Goal: Task Accomplishment & Management: Manage account settings

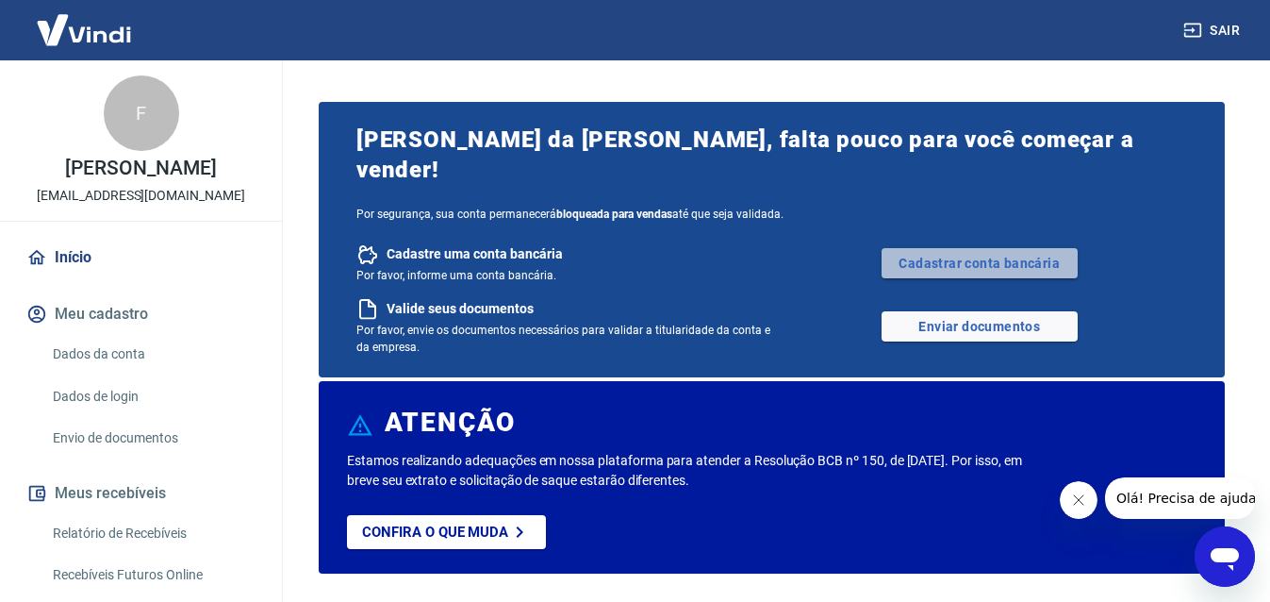
click at [936, 248] on link "Cadastrar conta bancária" at bounding box center [980, 263] width 196 height 30
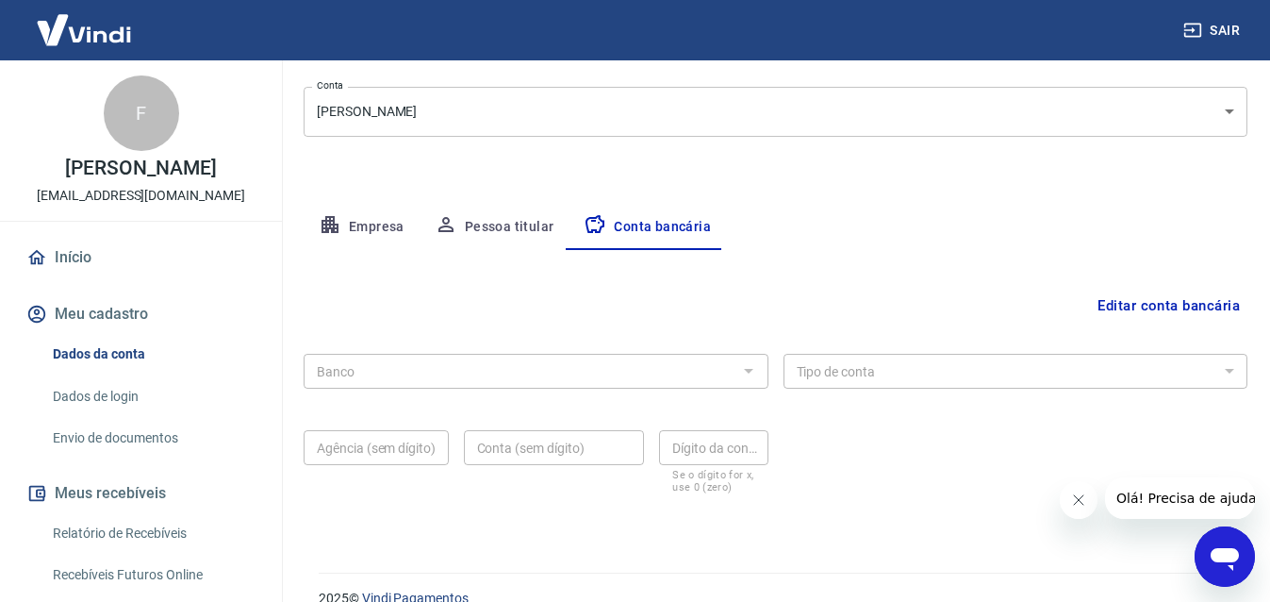
scroll to position [257, 0]
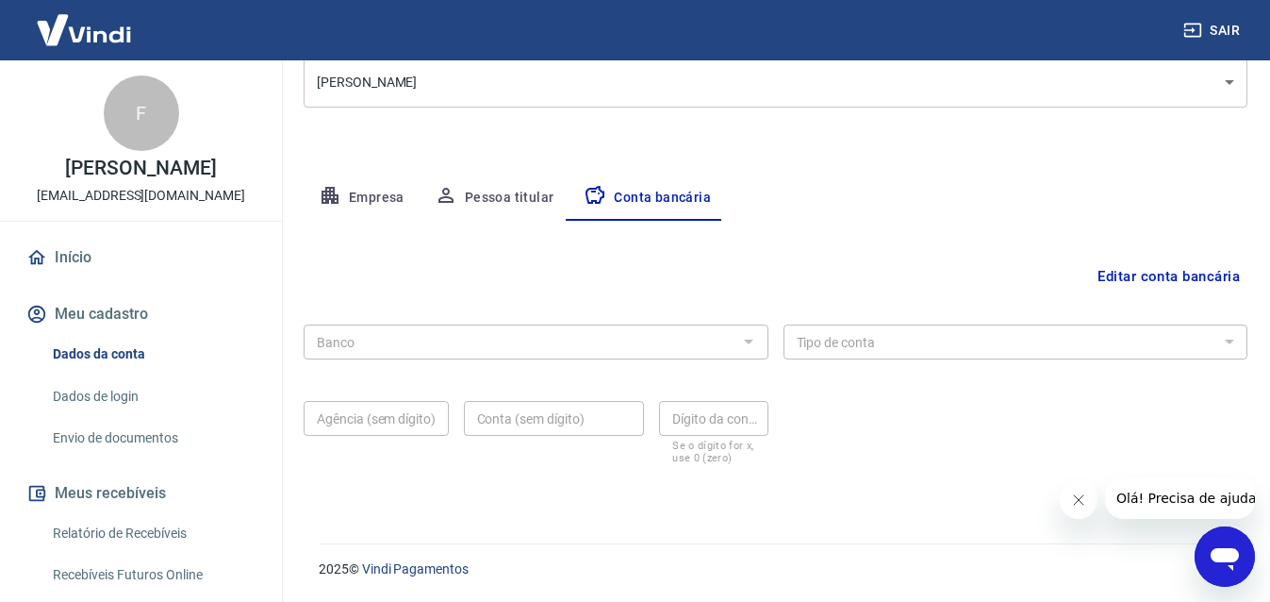
click at [526, 197] on button "Pessoa titular" at bounding box center [495, 197] width 150 height 45
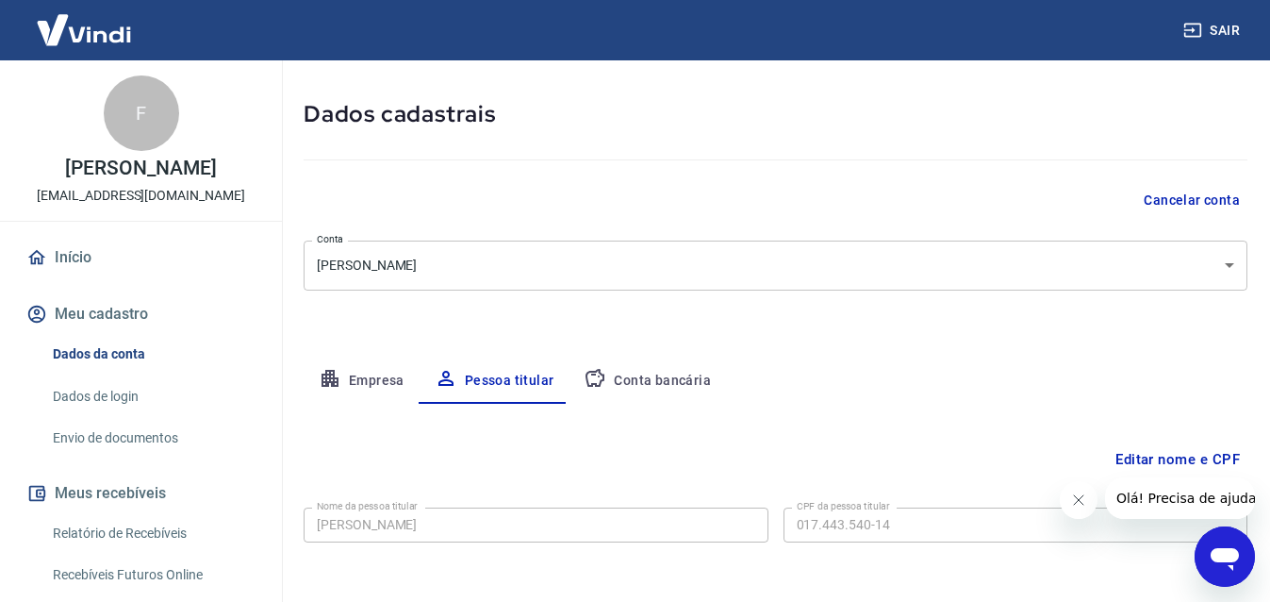
scroll to position [153, 0]
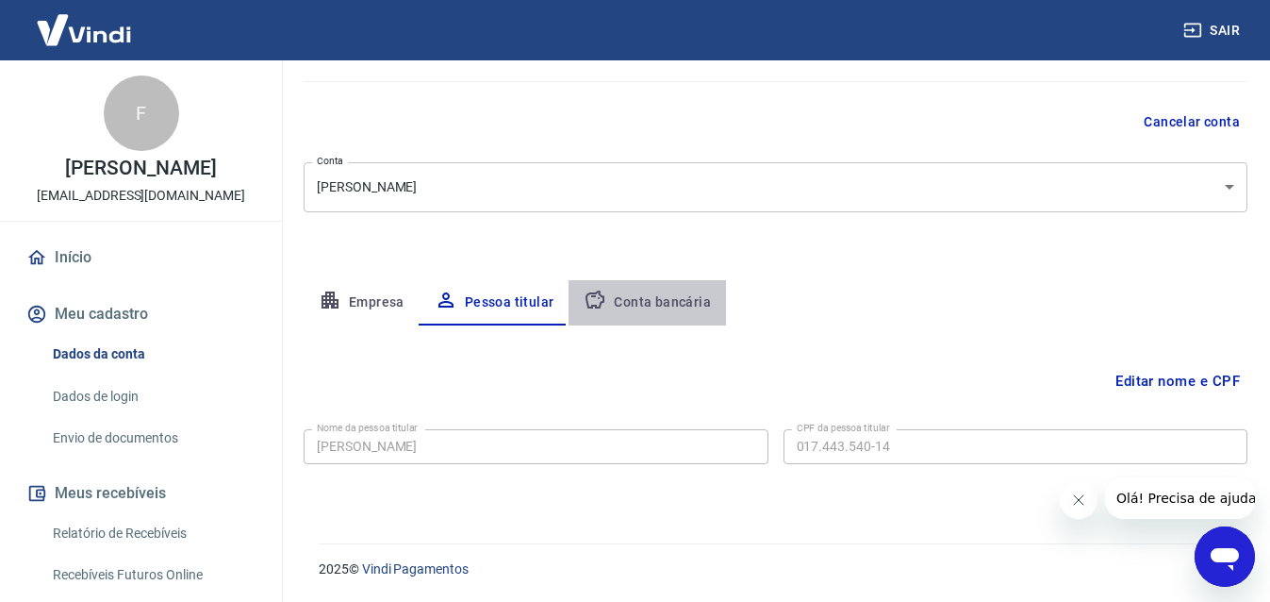
click at [669, 303] on button "Conta bancária" at bounding box center [647, 302] width 157 height 45
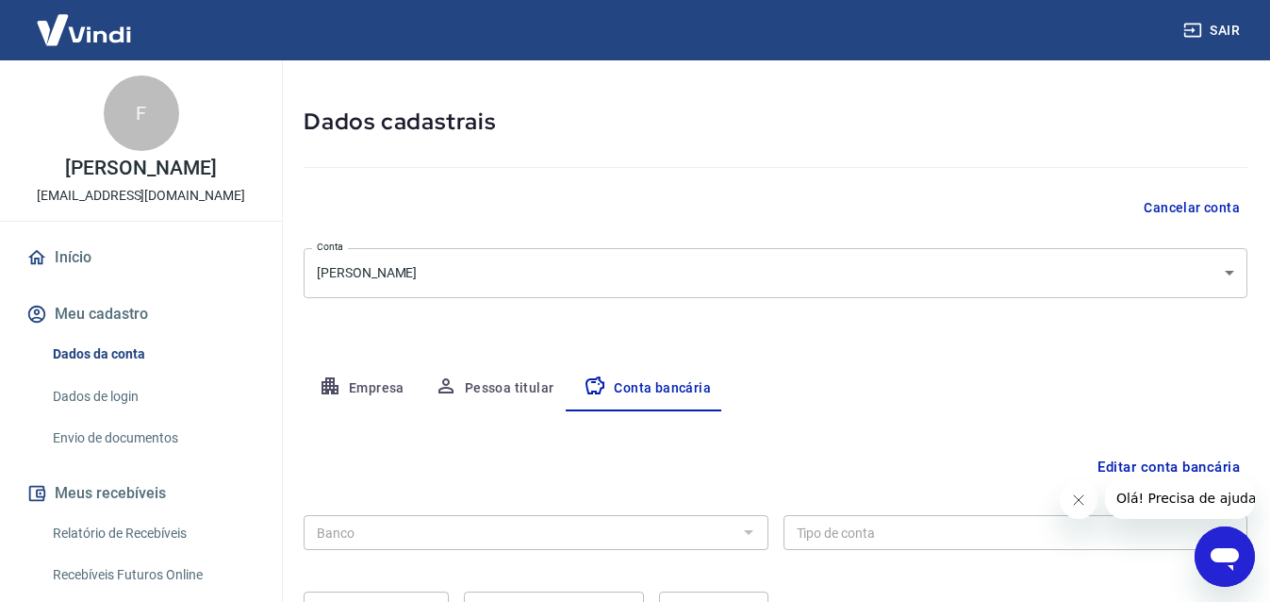
scroll to position [0, 0]
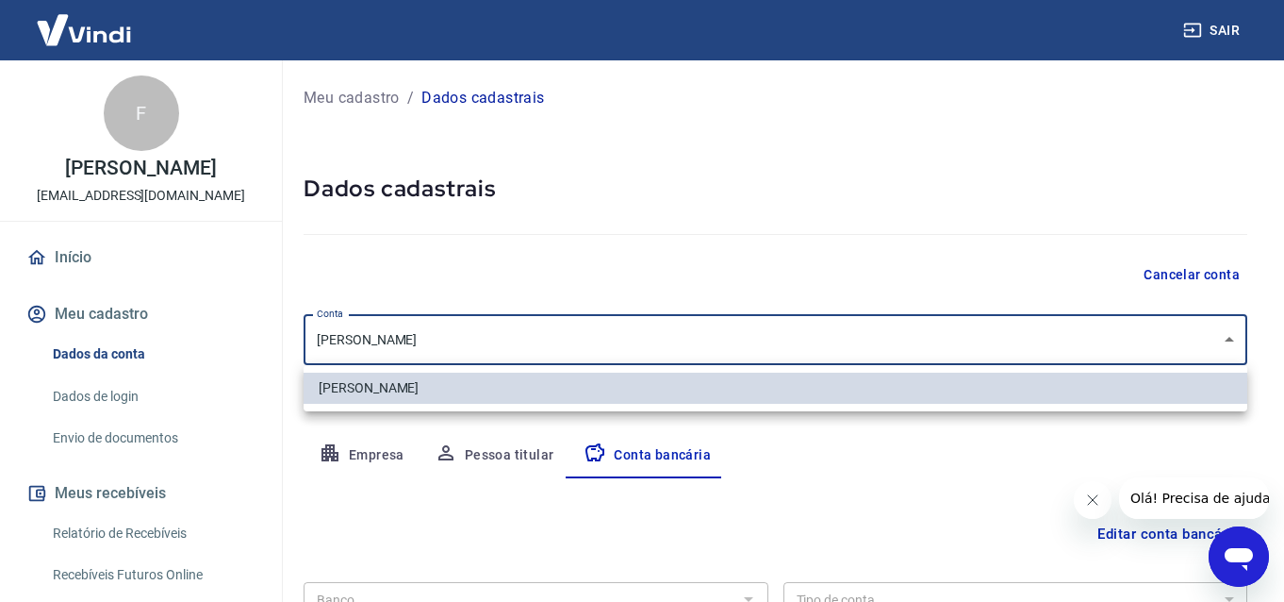
click at [1231, 346] on body "Sair F [PERSON_NAME] [EMAIL_ADDRESS][DOMAIN_NAME] Início Meu cadastro Dados da …" at bounding box center [642, 301] width 1284 height 602
click at [1231, 346] on div at bounding box center [642, 301] width 1284 height 602
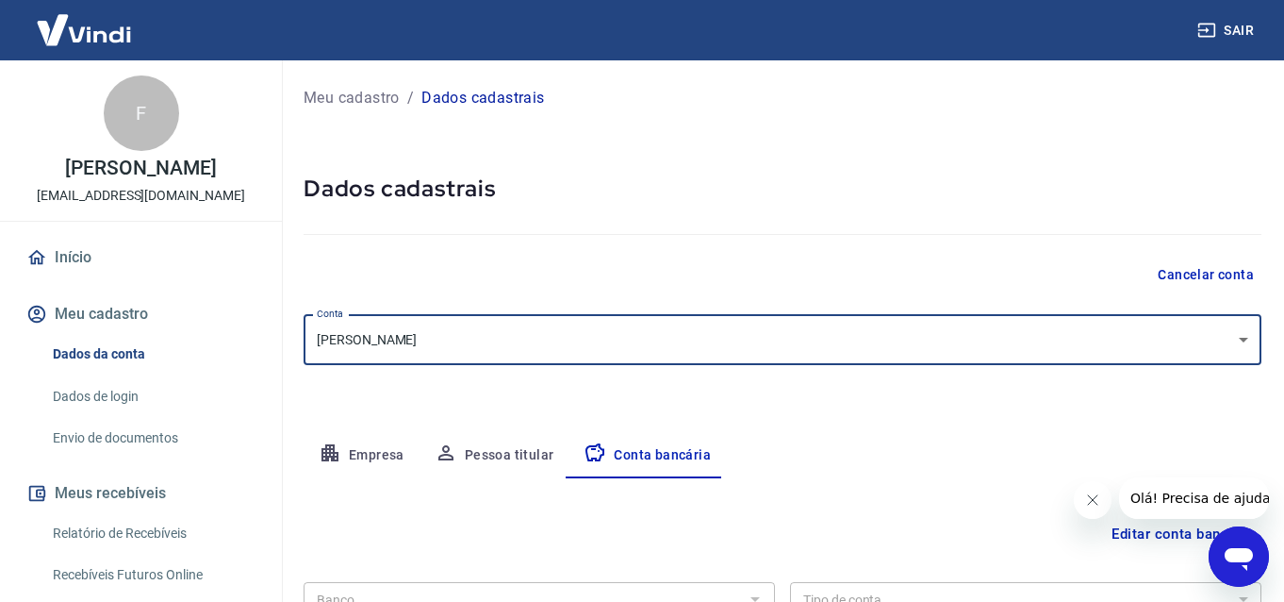
click at [1231, 346] on body "Sair F [PERSON_NAME] [EMAIL_ADDRESS][DOMAIN_NAME] Início Meu cadastro Dados da …" at bounding box center [642, 301] width 1284 height 602
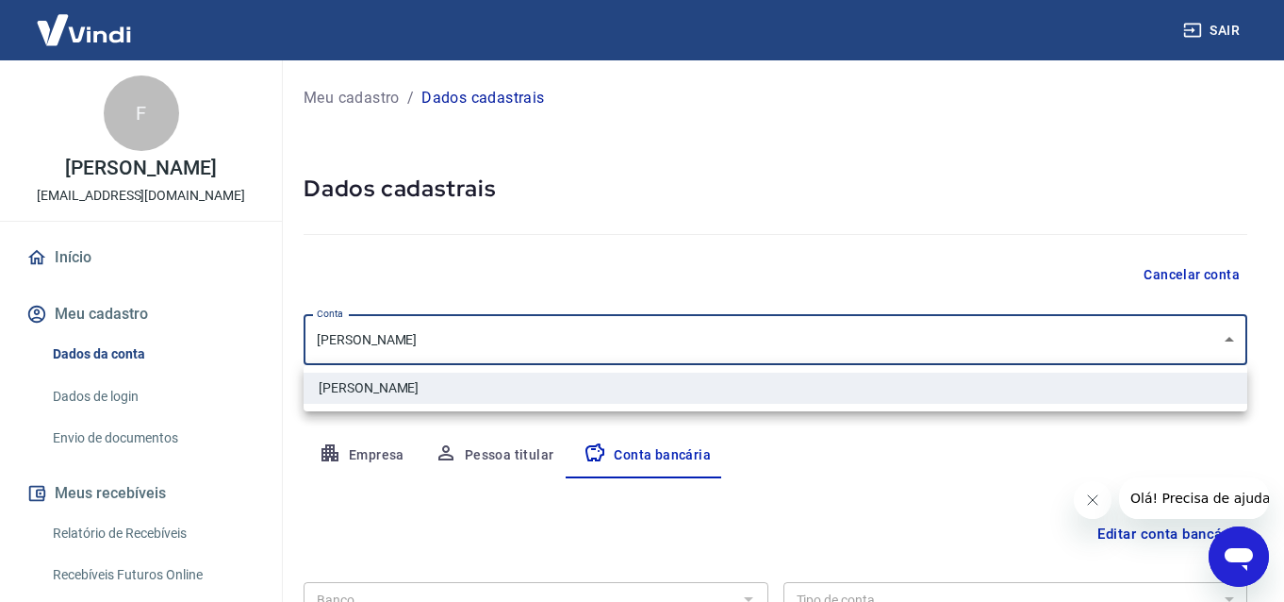
click at [1118, 436] on div at bounding box center [642, 301] width 1284 height 602
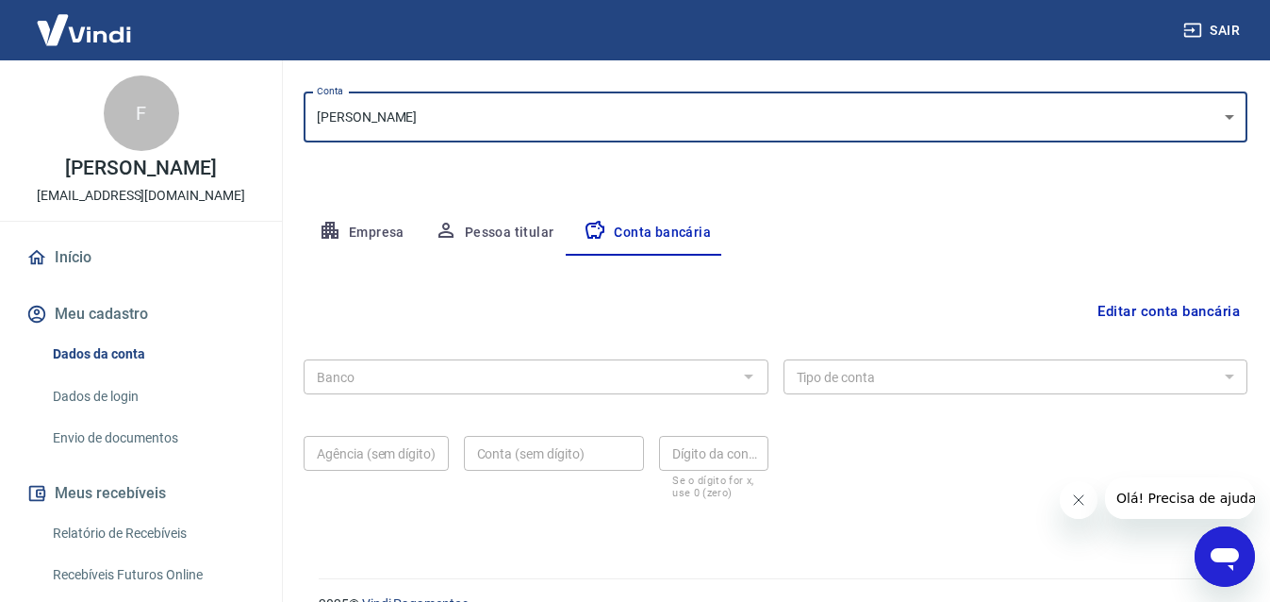
scroll to position [257, 0]
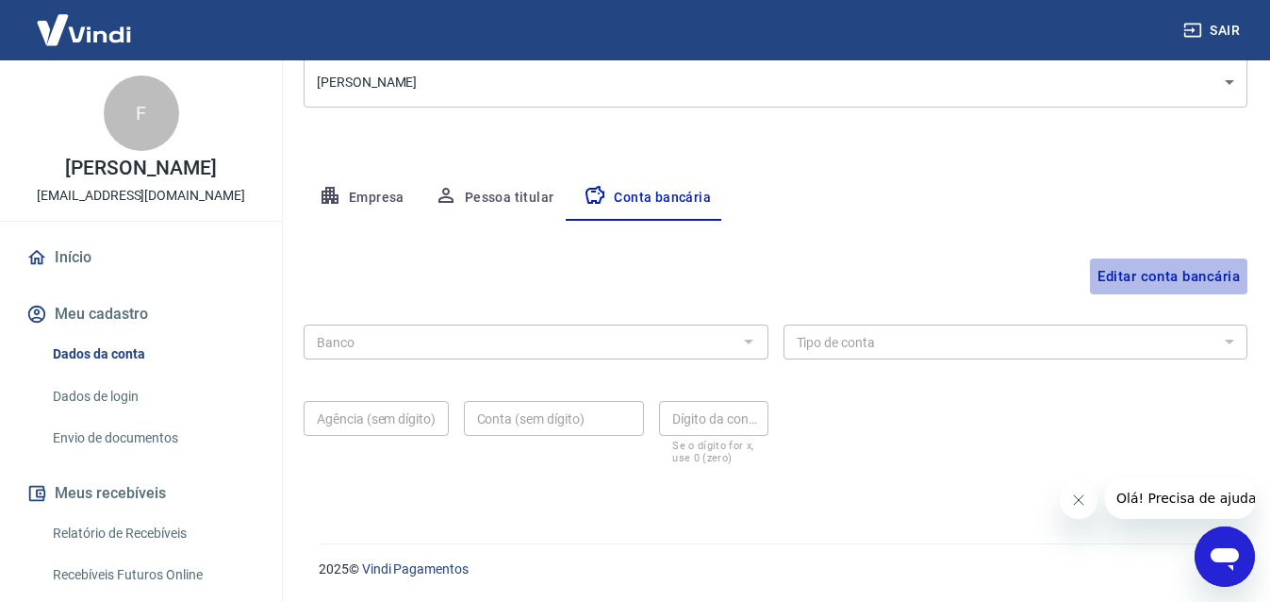
click at [1124, 273] on button "Editar conta bancária" at bounding box center [1168, 276] width 157 height 36
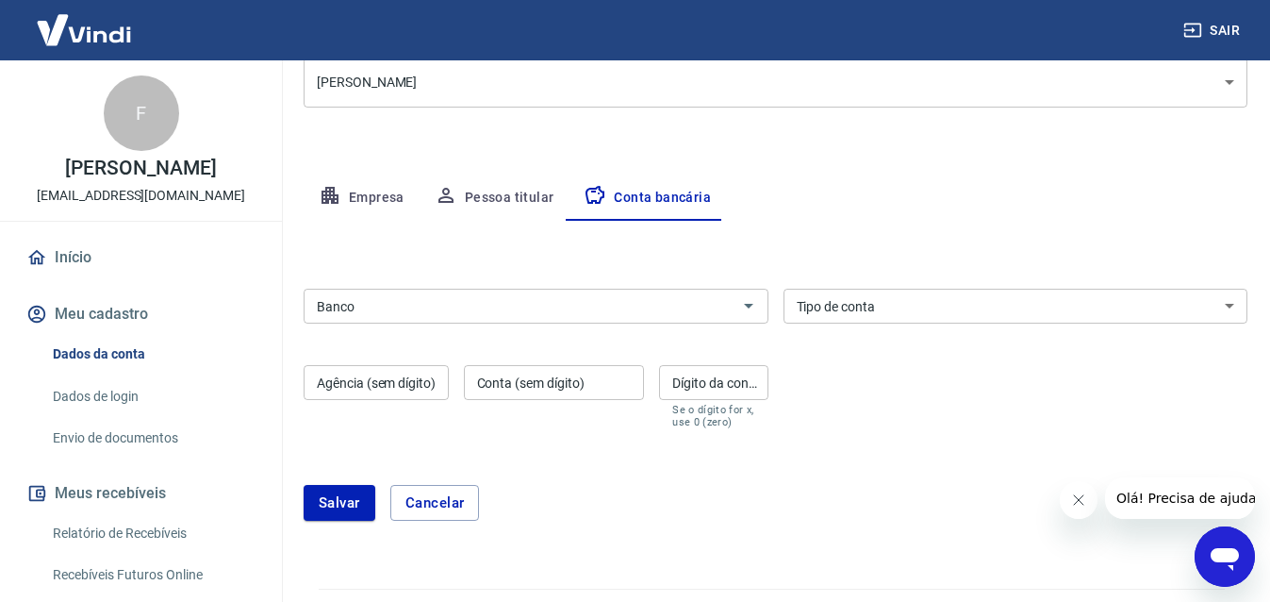
click at [688, 309] on input "Banco" at bounding box center [520, 306] width 422 height 24
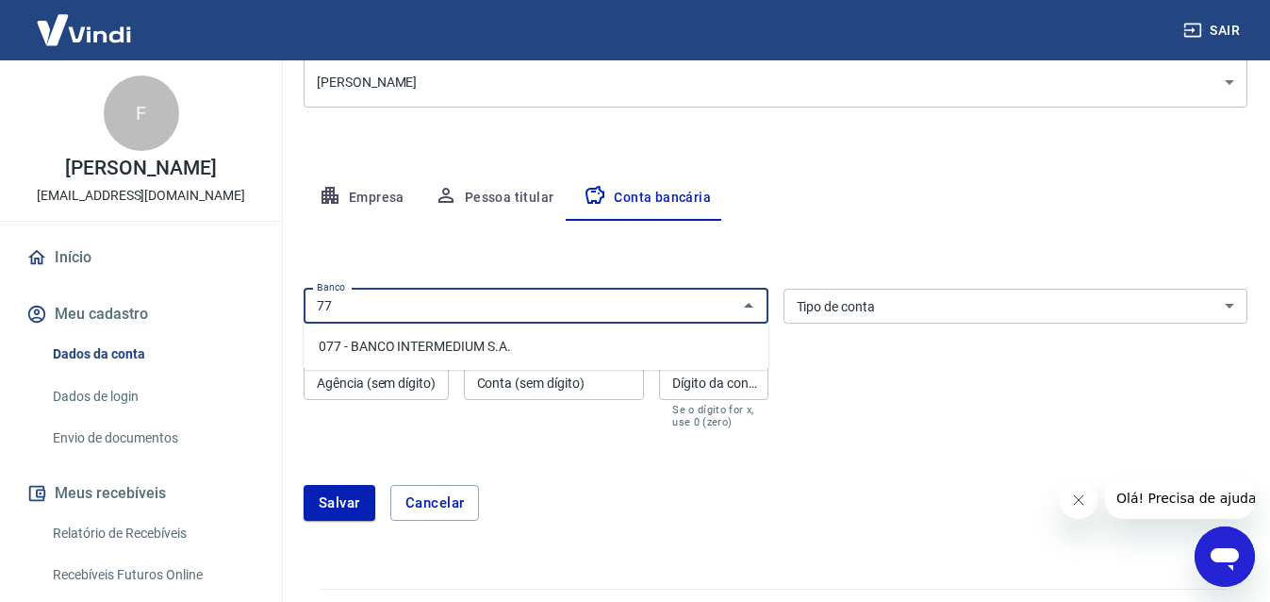
click at [661, 343] on li "077 - BANCO INTERMEDIUM S.A." at bounding box center [536, 346] width 465 height 31
type input "077 - BANCO INTERMEDIUM S.A."
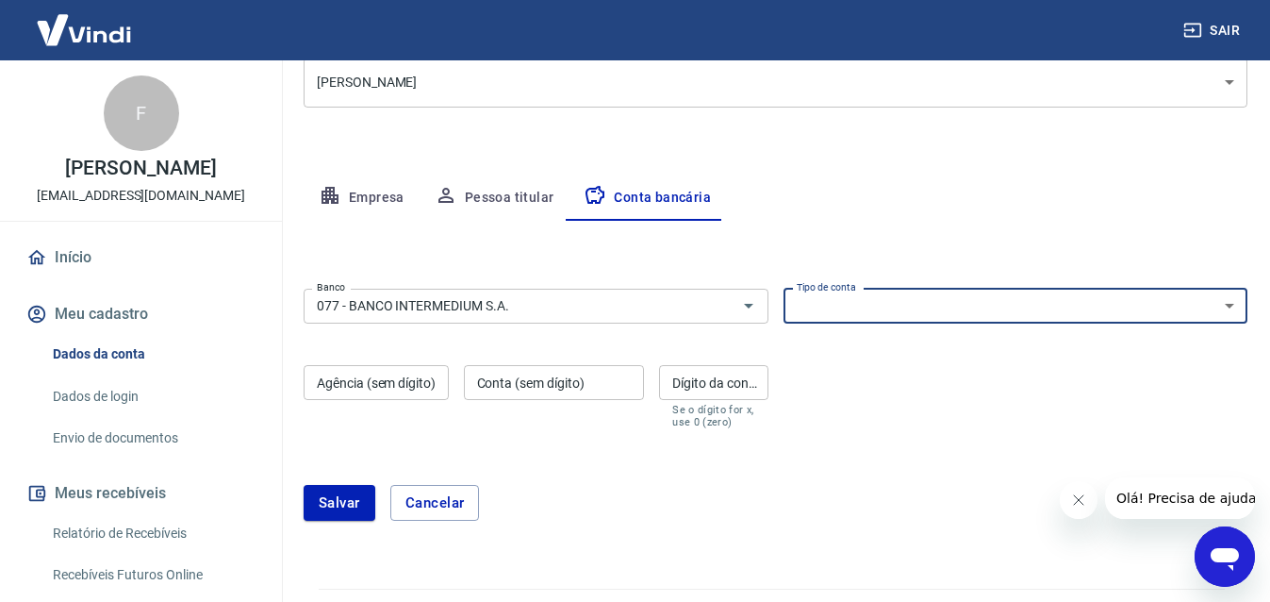
click at [967, 313] on select "Conta Corrente Conta Poupança" at bounding box center [1016, 306] width 465 height 35
select select "1"
click at [784, 289] on select "Conta Corrente Conta Poupança" at bounding box center [1016, 306] width 465 height 35
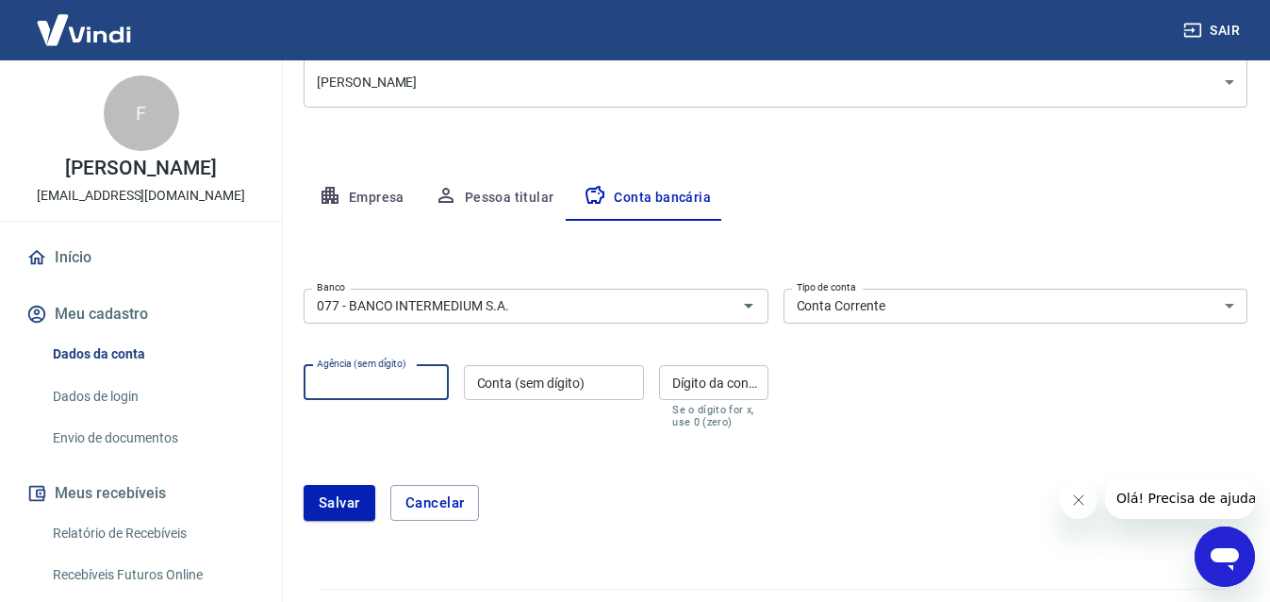
click at [391, 395] on input "Agência (sem dígito)" at bounding box center [376, 382] width 145 height 35
type input "0001"
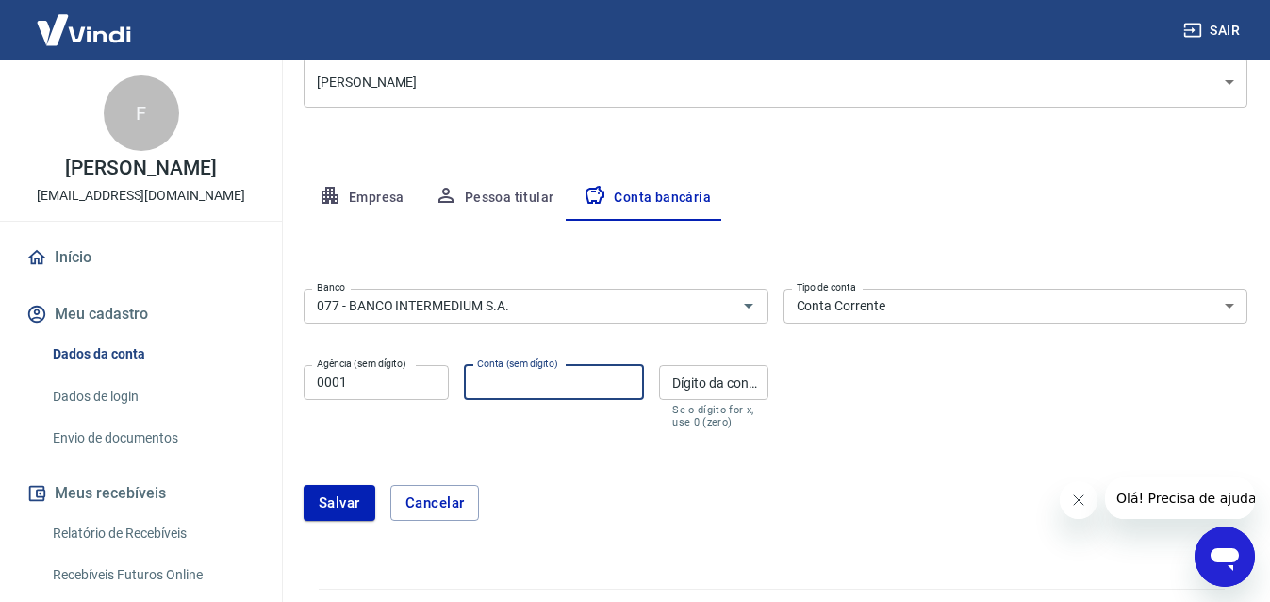
click at [593, 392] on input "Conta (sem dígito)" at bounding box center [554, 382] width 181 height 35
type input "2061807"
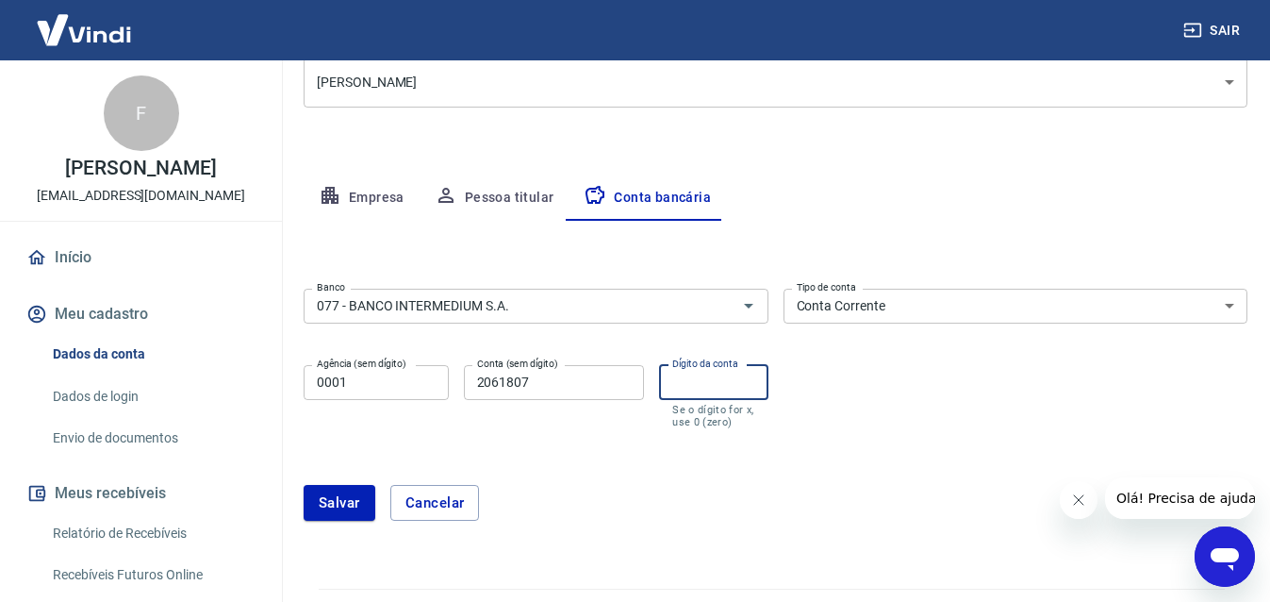
click at [694, 387] on input "Dígito da conta" at bounding box center [713, 382] width 108 height 35
type input "7"
click at [342, 501] on button "Salvar" at bounding box center [340, 503] width 72 height 36
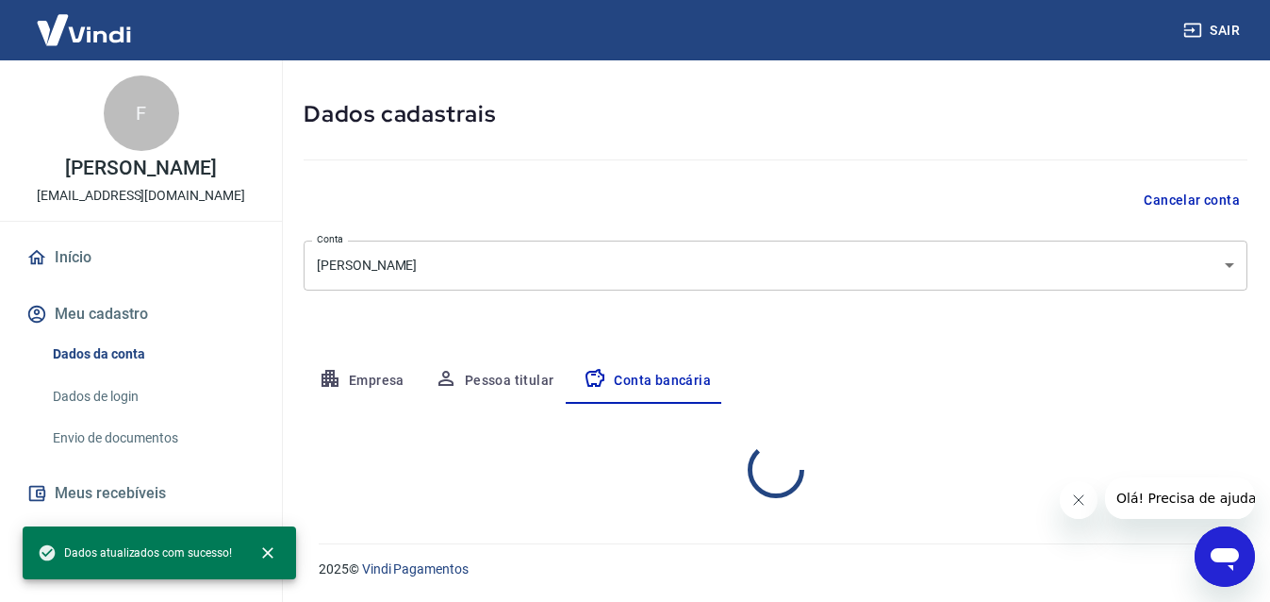
select select "1"
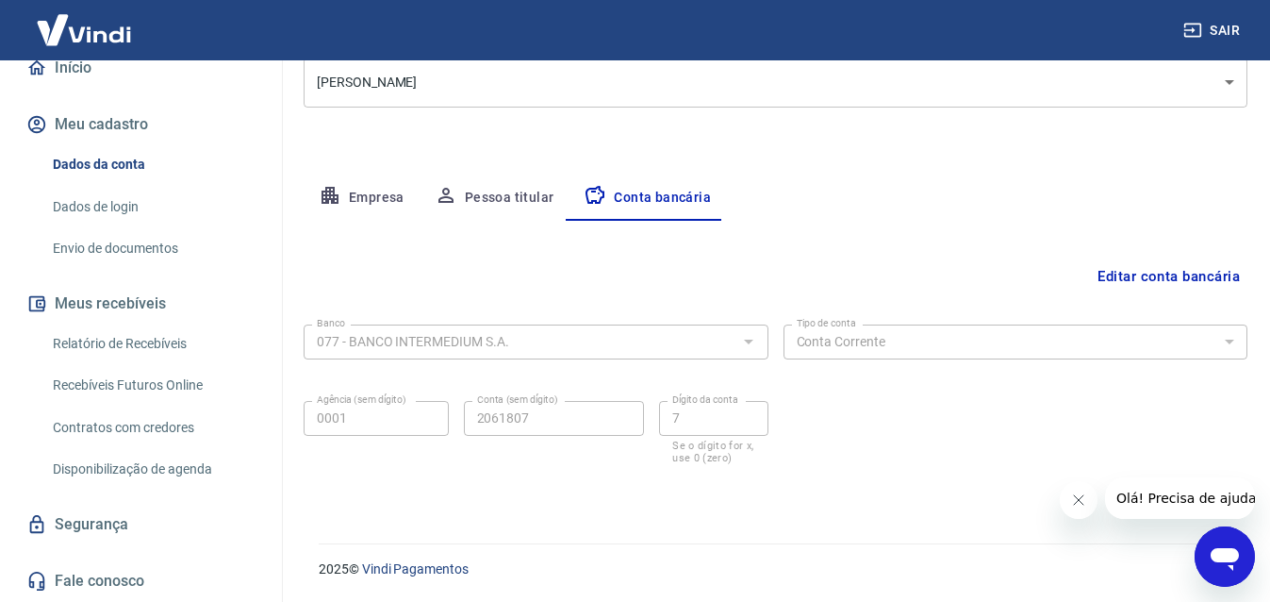
scroll to position [0, 0]
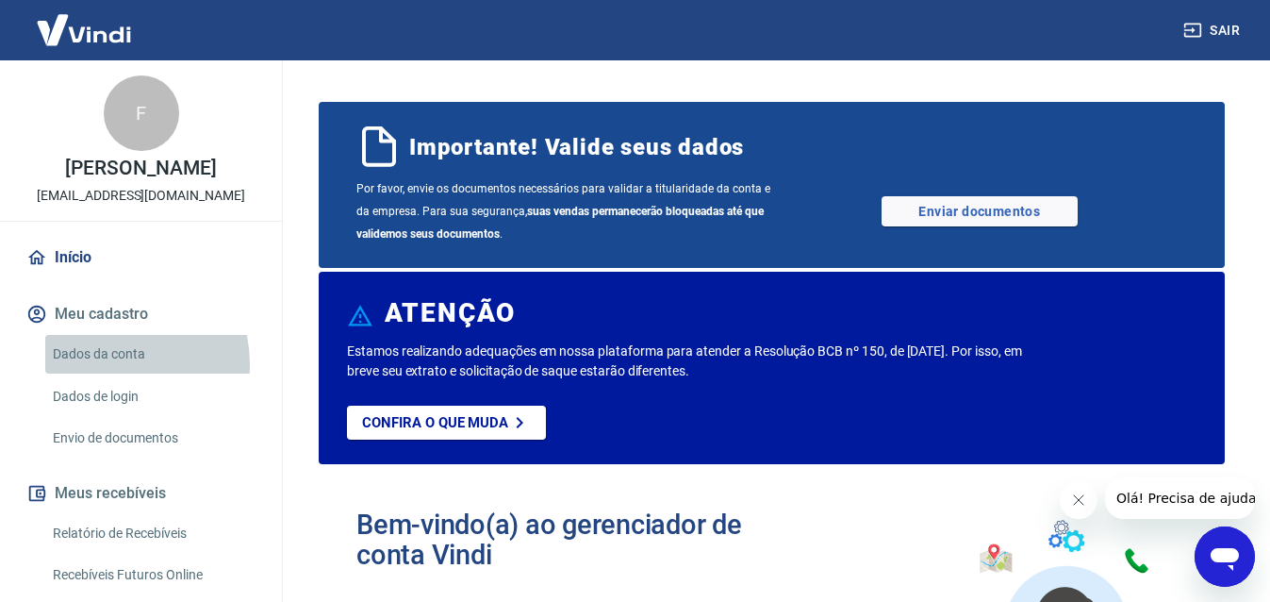
click at [113, 364] on link "Dados da conta" at bounding box center [152, 354] width 214 height 39
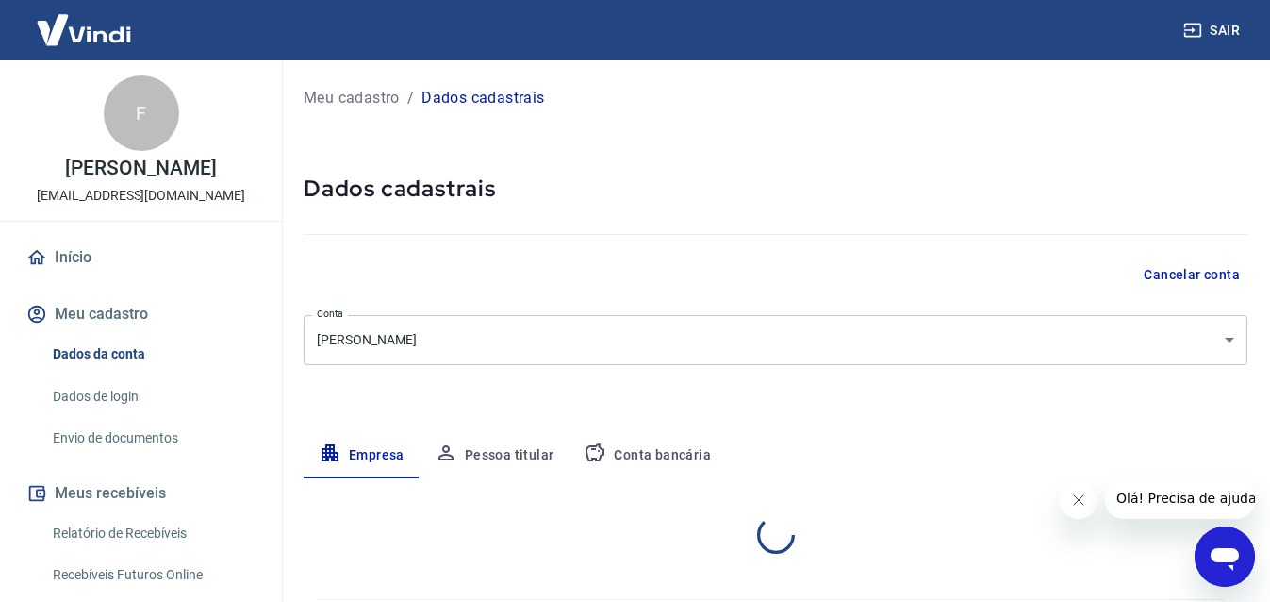
select select "RS"
select select "business"
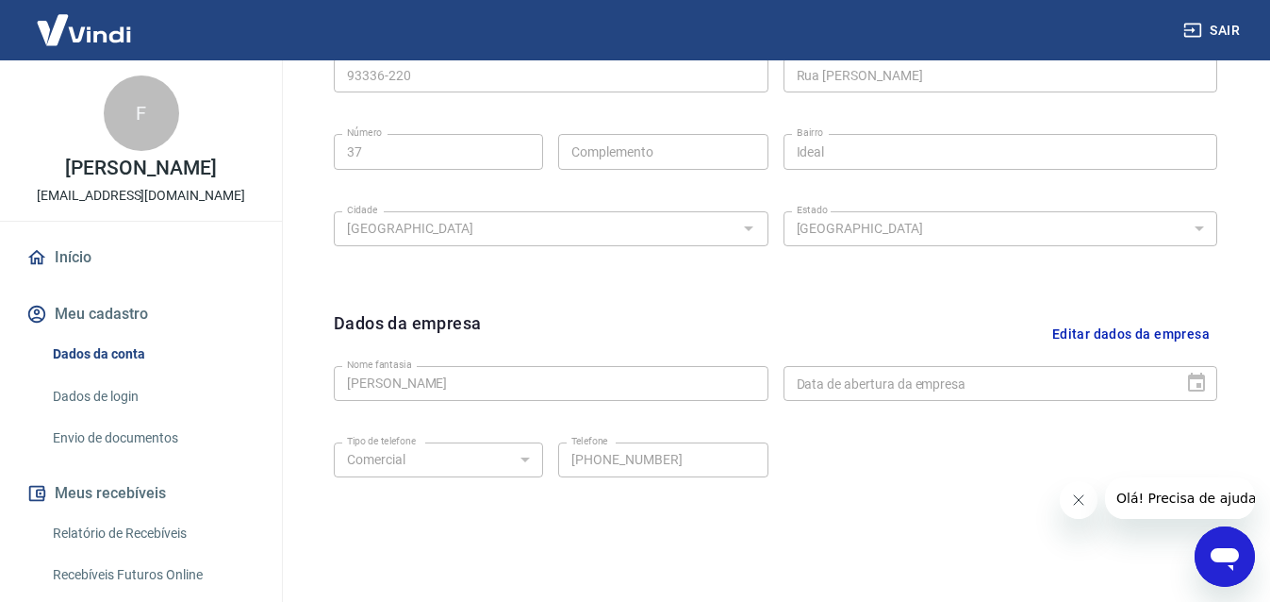
scroll to position [758, 0]
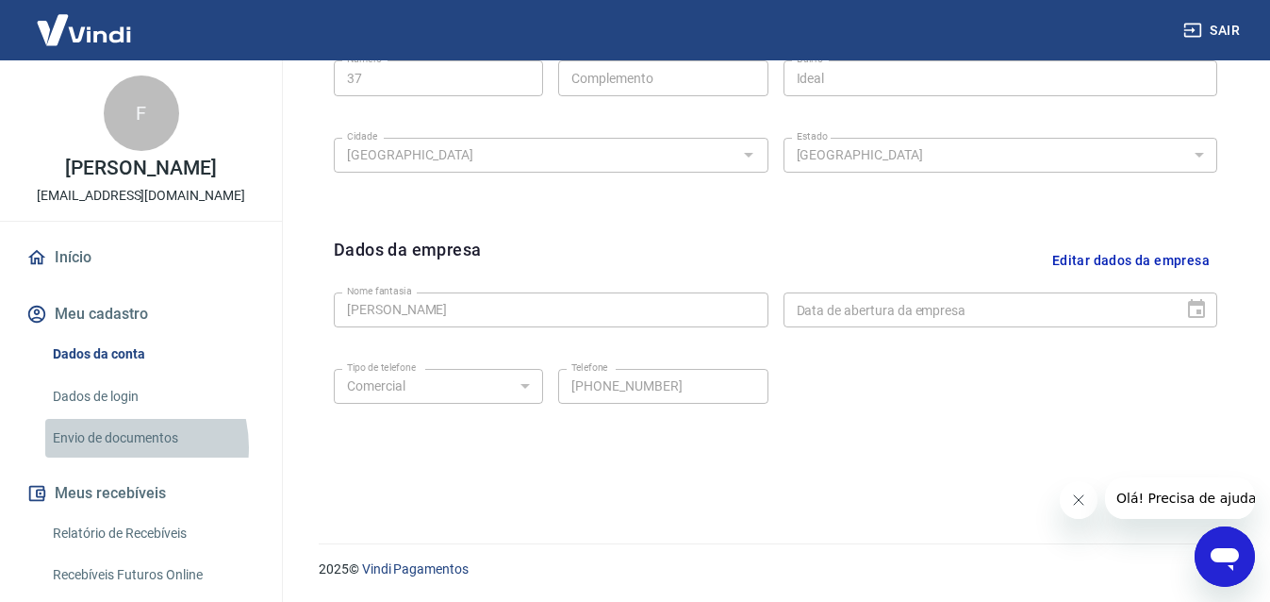
click at [118, 447] on link "Envio de documentos" at bounding box center [152, 438] width 214 height 39
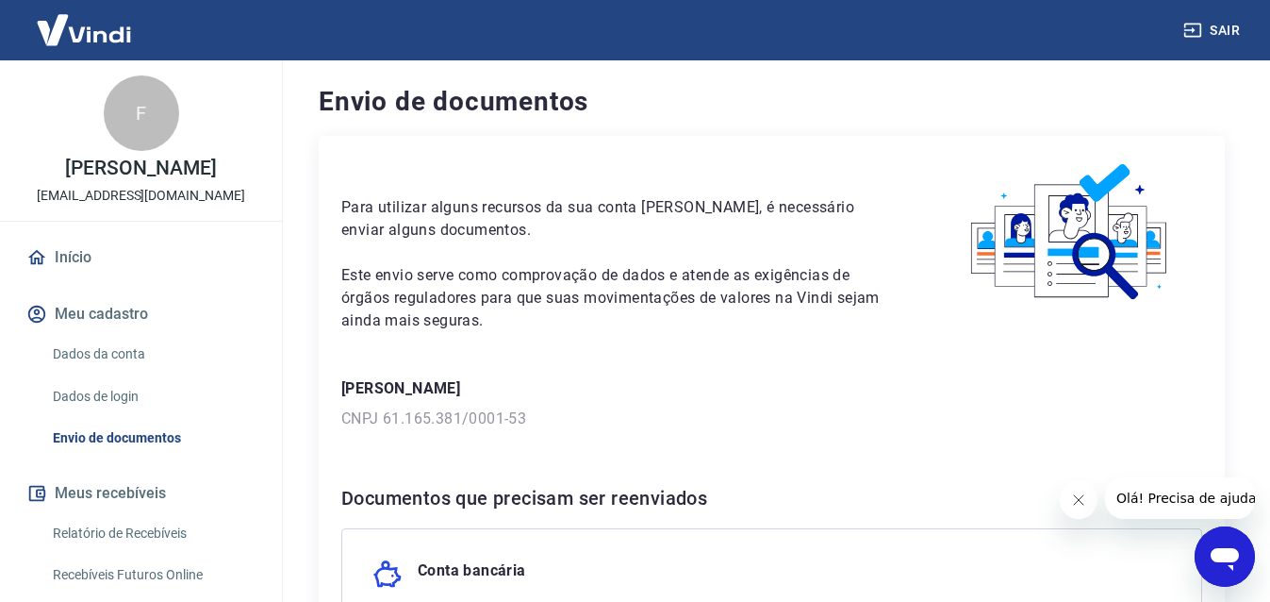
click at [881, 394] on p "[PERSON_NAME]" at bounding box center [771, 388] width 861 height 23
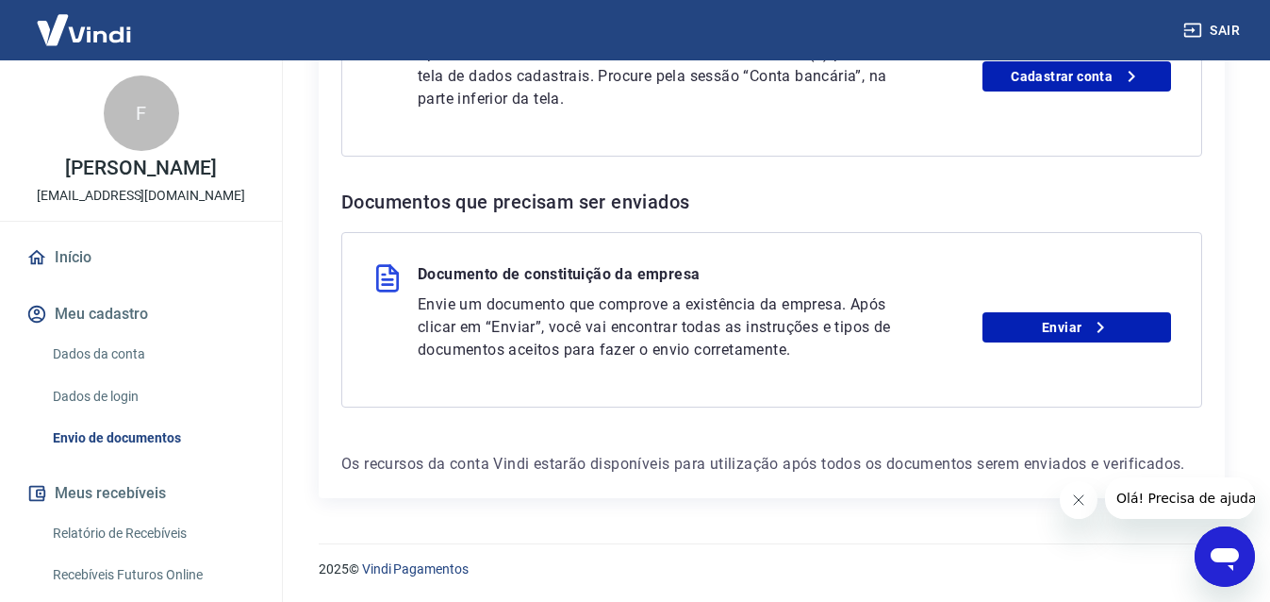
scroll to position [175, 0]
